Goal: Information Seeking & Learning: Learn about a topic

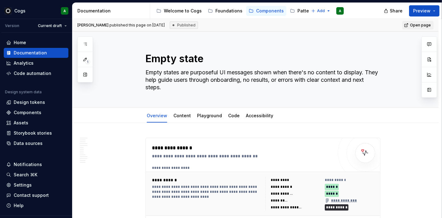
scroll to position [855, 0]
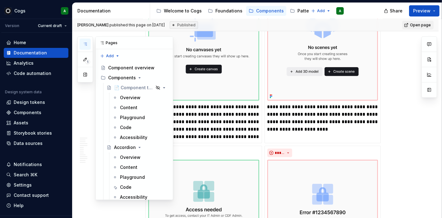
click at [85, 46] on icon "button" at bounding box center [85, 44] width 5 height 5
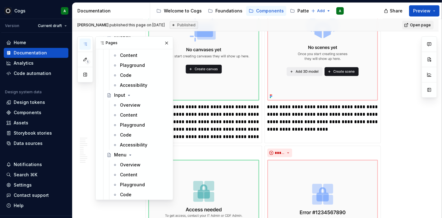
scroll to position [1111, 0]
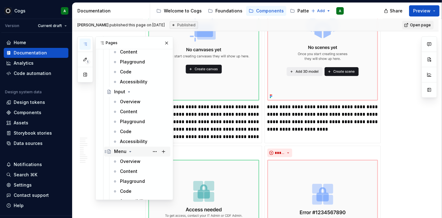
click at [119, 147] on div "Menu" at bounding box center [141, 151] width 54 height 9
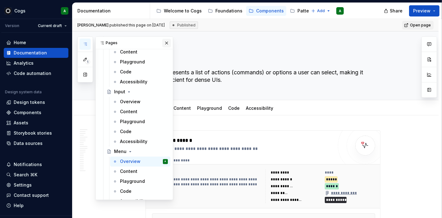
click at [162, 44] on button "button" at bounding box center [166, 43] width 9 height 9
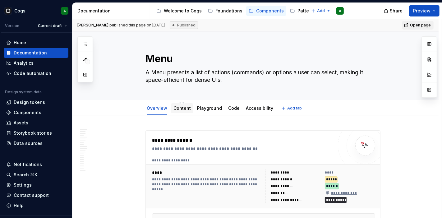
click at [186, 106] on link "Content" at bounding box center [182, 107] width 17 height 5
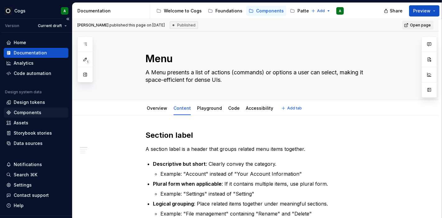
click at [43, 114] on div "Components" at bounding box center [36, 113] width 60 height 6
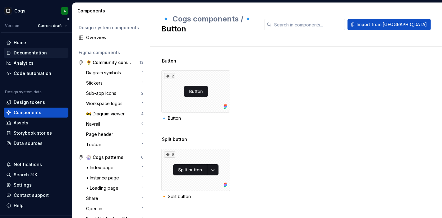
click at [29, 54] on div "Documentation" at bounding box center [30, 53] width 33 height 6
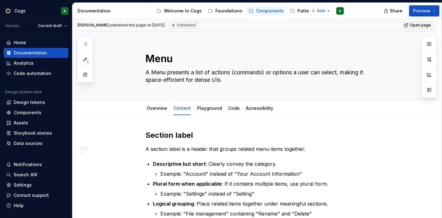
drag, startPoint x: 442, startPoint y: 51, endPoint x: 442, endPoint y: 62, distance: 10.6
click at [442, 62] on div "[PERSON_NAME] published this page on [DATE] Published Open page Menu A Menu pre…" at bounding box center [257, 118] width 370 height 199
click at [261, 146] on p "A section label is a header that groups related menu items together." at bounding box center [263, 148] width 235 height 7
click at [218, 186] on strong "Plural form when applicable" at bounding box center [187, 184] width 69 height 6
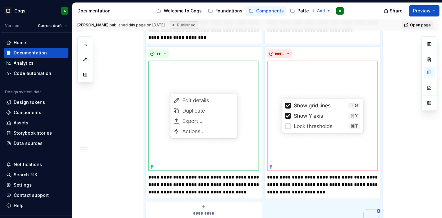
type textarea "*"
